Goal: Find contact information: Find contact information

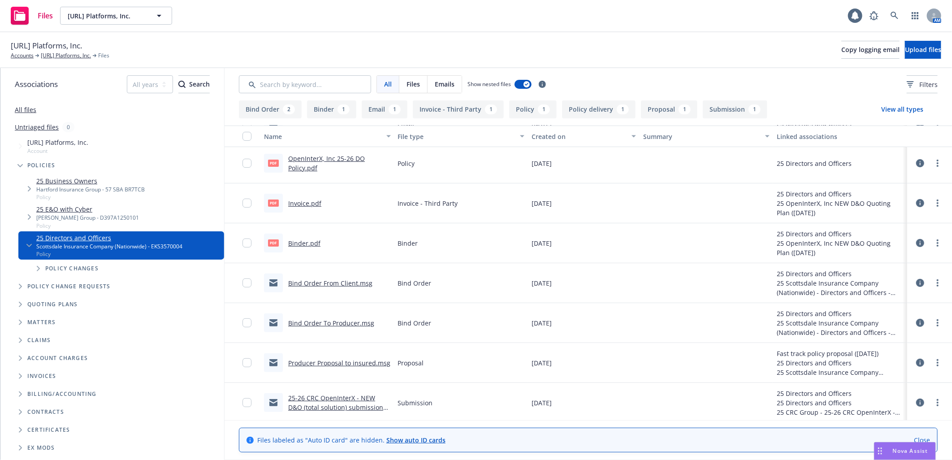
scroll to position [86, 0]
click at [353, 401] on link "25-26 CRC OpenInterX - NEW D&O (total solution) submission (quotes ASAP) .msg" at bounding box center [335, 404] width 95 height 27
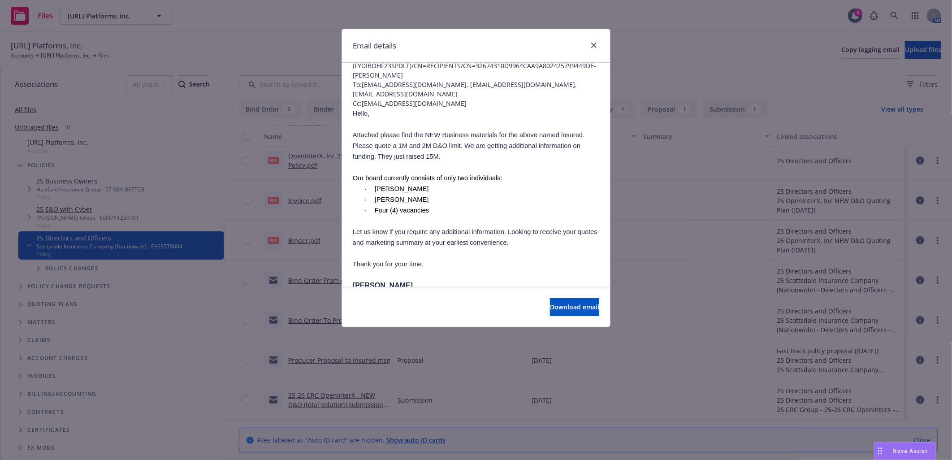
scroll to position [0, 0]
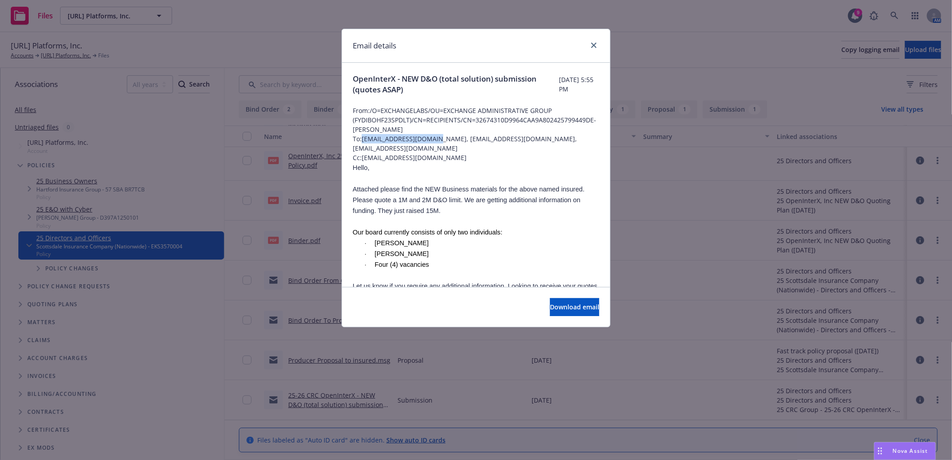
drag, startPoint x: 364, startPoint y: 139, endPoint x: 444, endPoint y: 139, distance: 80.2
click at [444, 139] on span "To: [EMAIL_ADDRESS][DOMAIN_NAME], [EMAIL_ADDRESS][DOMAIN_NAME], [EMAIL_ADDRESS]…" at bounding box center [476, 143] width 246 height 19
copy span "[EMAIL_ADDRESS][DOMAIN_NAME]"
drag, startPoint x: 447, startPoint y: 140, endPoint x: 527, endPoint y: 137, distance: 80.3
click at [527, 137] on span "To: [EMAIL_ADDRESS][DOMAIN_NAME], [EMAIL_ADDRESS][DOMAIN_NAME], [EMAIL_ADDRESS]…" at bounding box center [476, 143] width 246 height 19
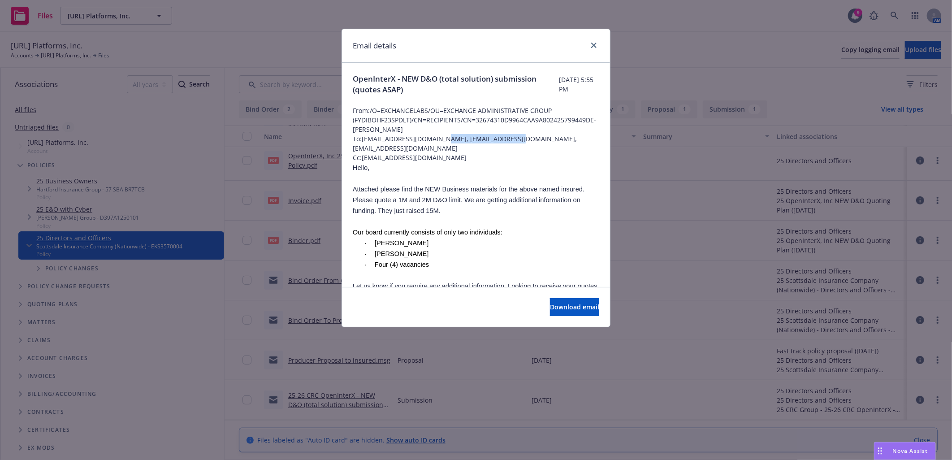
copy span "[EMAIL_ADDRESS][DOMAIN_NAME]"
click at [351, 149] on div "OpenInterX - NEW D&O (total solution) submission (quotes ASAP) [DATE] 5:55 PM F…" at bounding box center [476, 276] width 268 height 427
drag, startPoint x: 353, startPoint y: 146, endPoint x: 433, endPoint y: 147, distance: 79.8
click at [433, 147] on span "To: [EMAIL_ADDRESS][DOMAIN_NAME], [EMAIL_ADDRESS][DOMAIN_NAME], [EMAIL_ADDRESS]…" at bounding box center [476, 143] width 246 height 19
copy span "[EMAIL_ADDRESS][DOMAIN_NAME]"
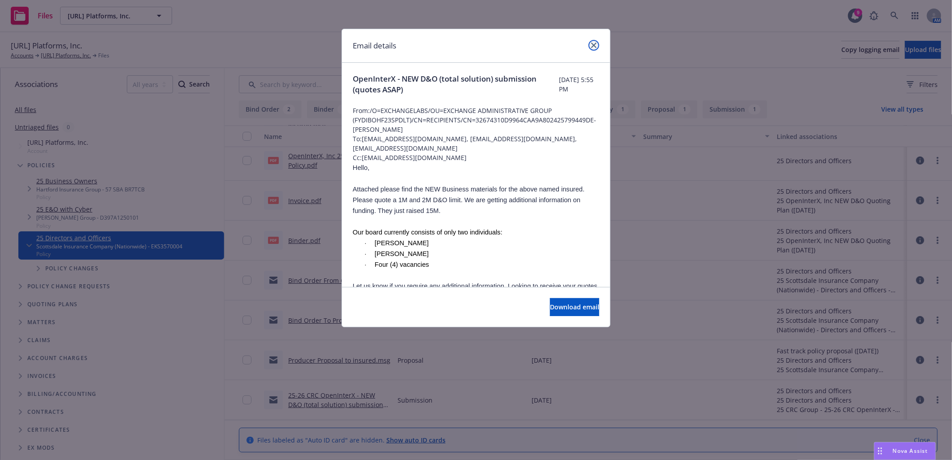
click at [590, 47] on link "close" at bounding box center [593, 45] width 11 height 11
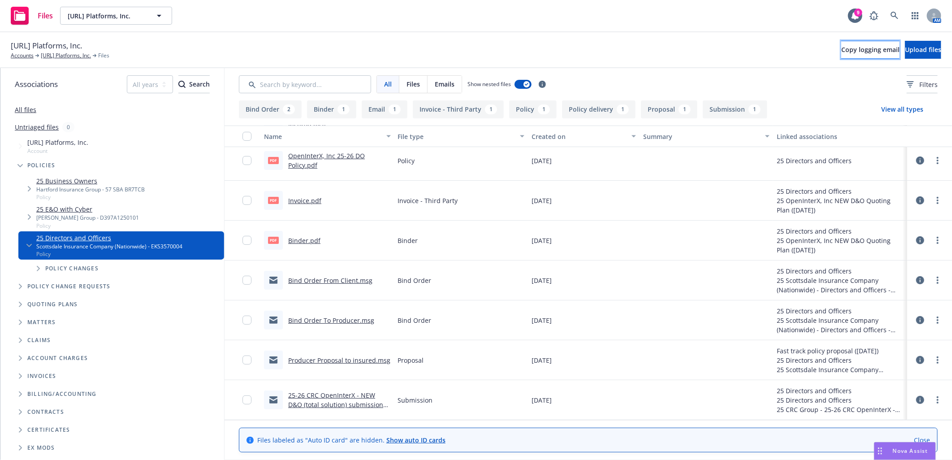
click at [848, 52] on span "Copy logging email" at bounding box center [870, 49] width 58 height 9
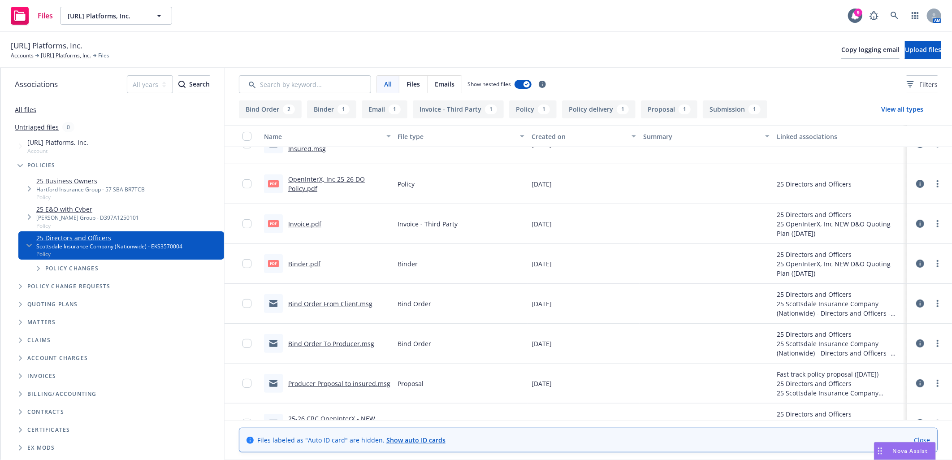
scroll to position [86, 0]
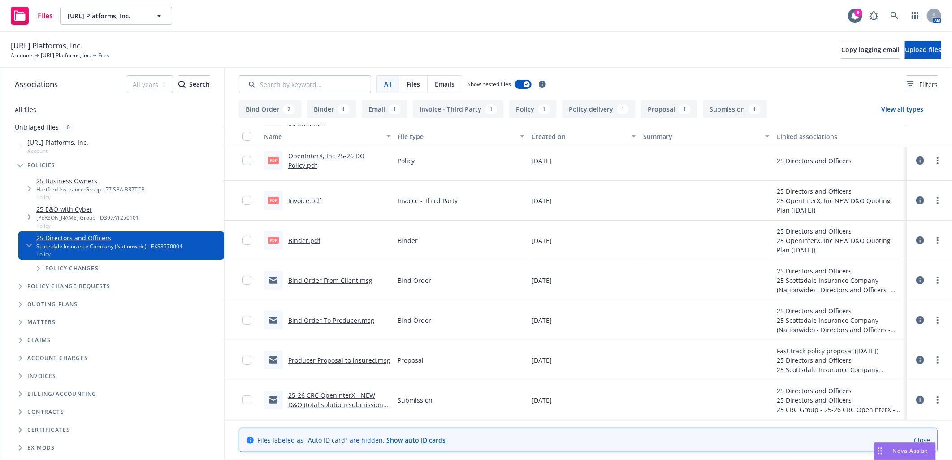
click at [322, 319] on link "Bind Order To Producer.msg" at bounding box center [331, 320] width 86 height 9
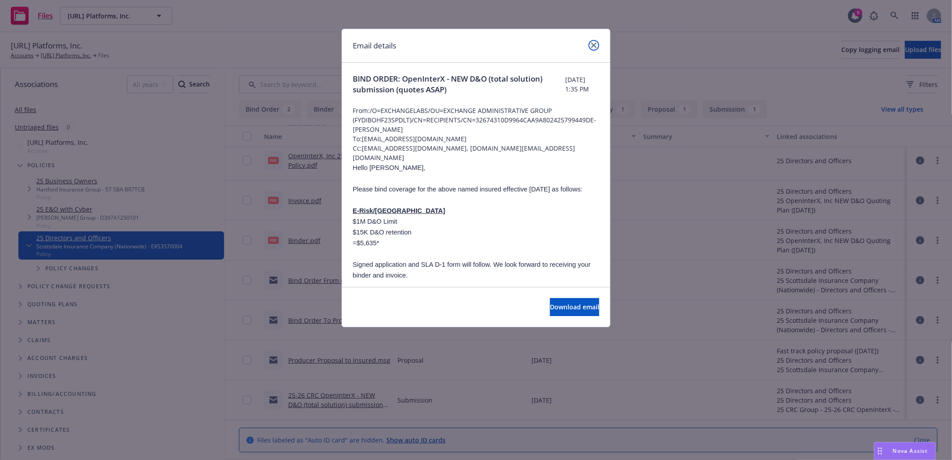
drag, startPoint x: 594, startPoint y: 43, endPoint x: 526, endPoint y: 43, distance: 68.1
click at [594, 43] on icon "close" at bounding box center [593, 45] width 5 height 5
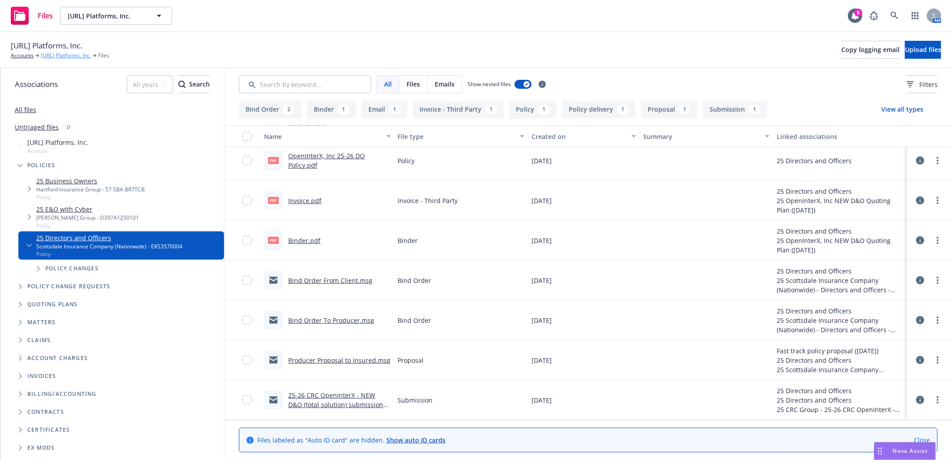
click at [91, 54] on link "[URL] Platforms, Inc." at bounding box center [66, 56] width 50 height 8
